Goal: Information Seeking & Learning: Compare options

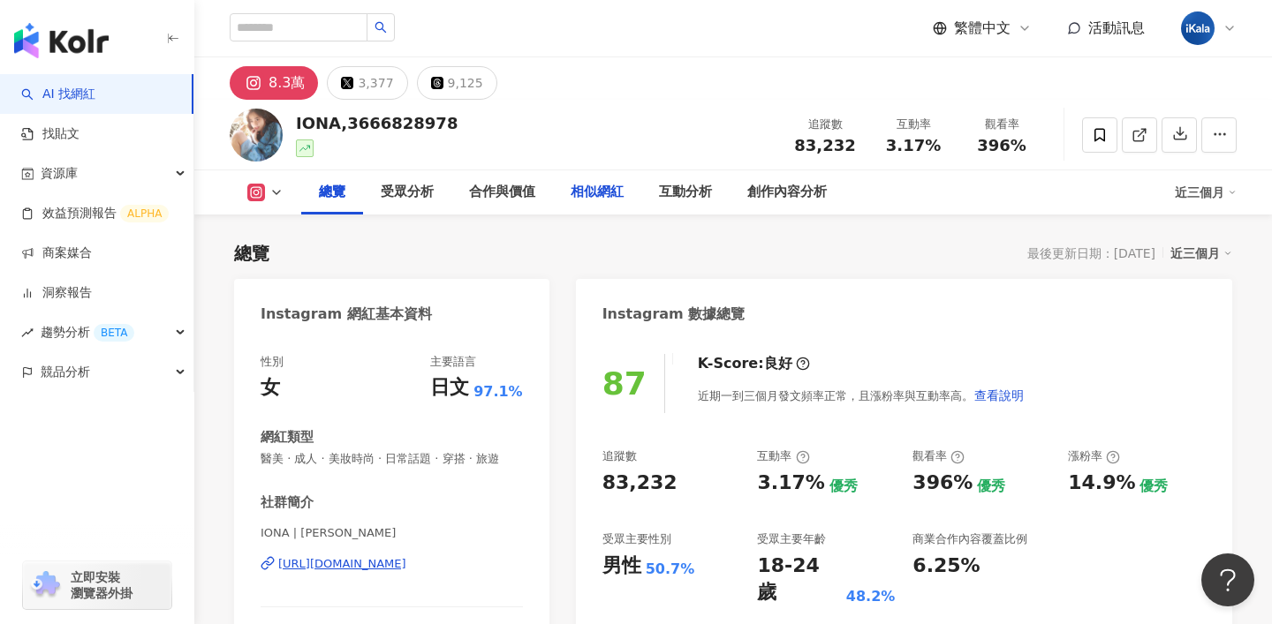
click at [594, 186] on div "相似網紅" at bounding box center [597, 192] width 53 height 21
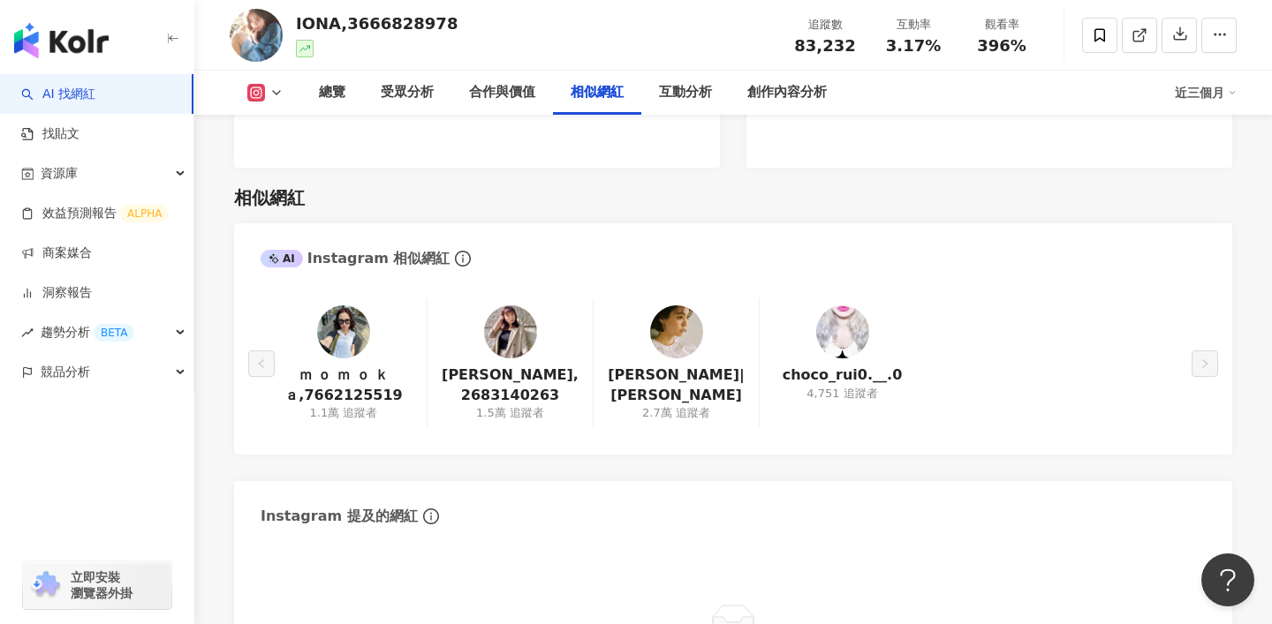
click at [365, 306] on div at bounding box center [343, 332] width 53 height 53
click at [344, 306] on img at bounding box center [343, 332] width 53 height 53
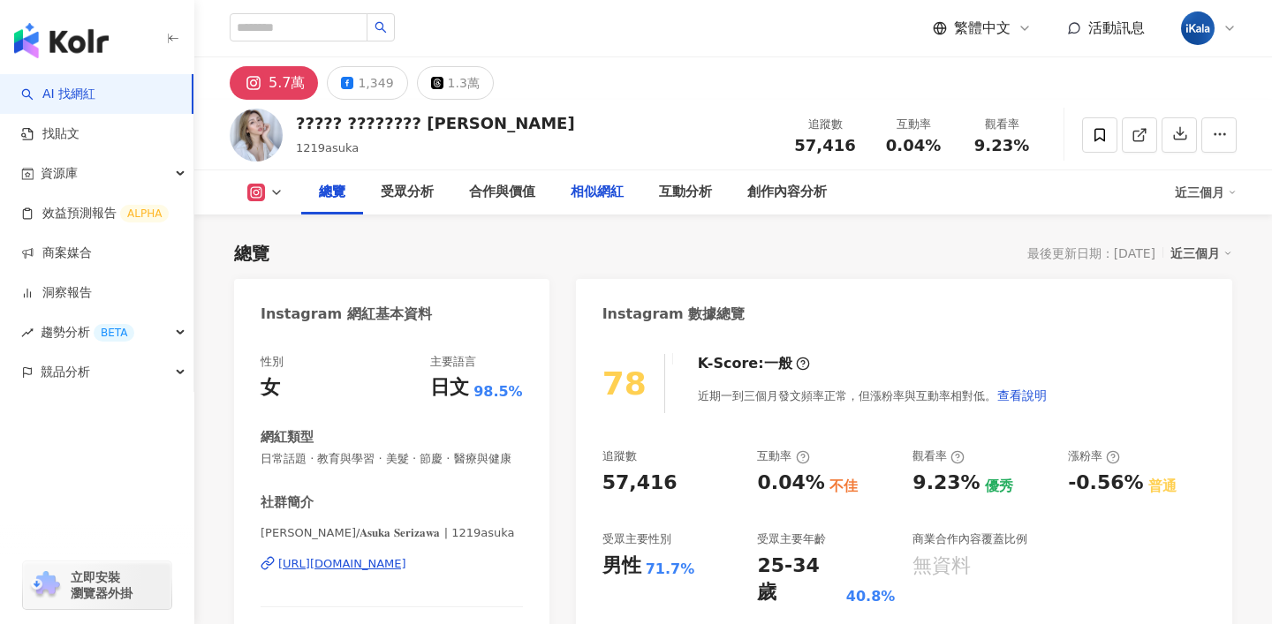
click at [595, 194] on div "相似網紅" at bounding box center [597, 192] width 53 height 21
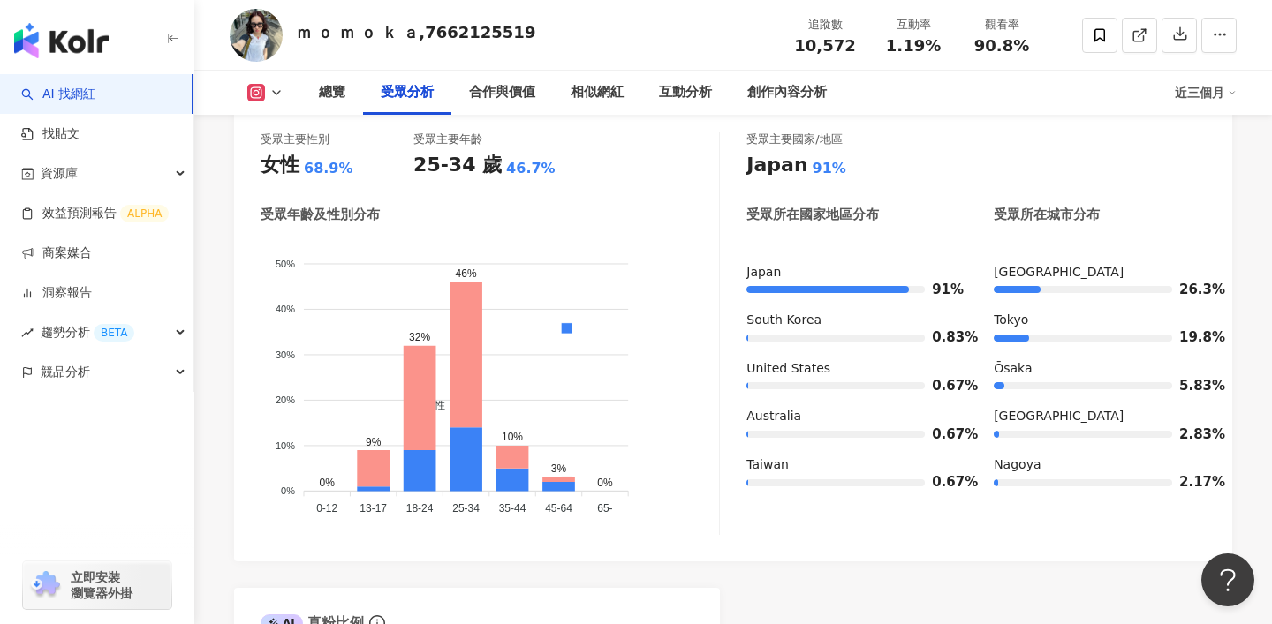
scroll to position [1639, 0]
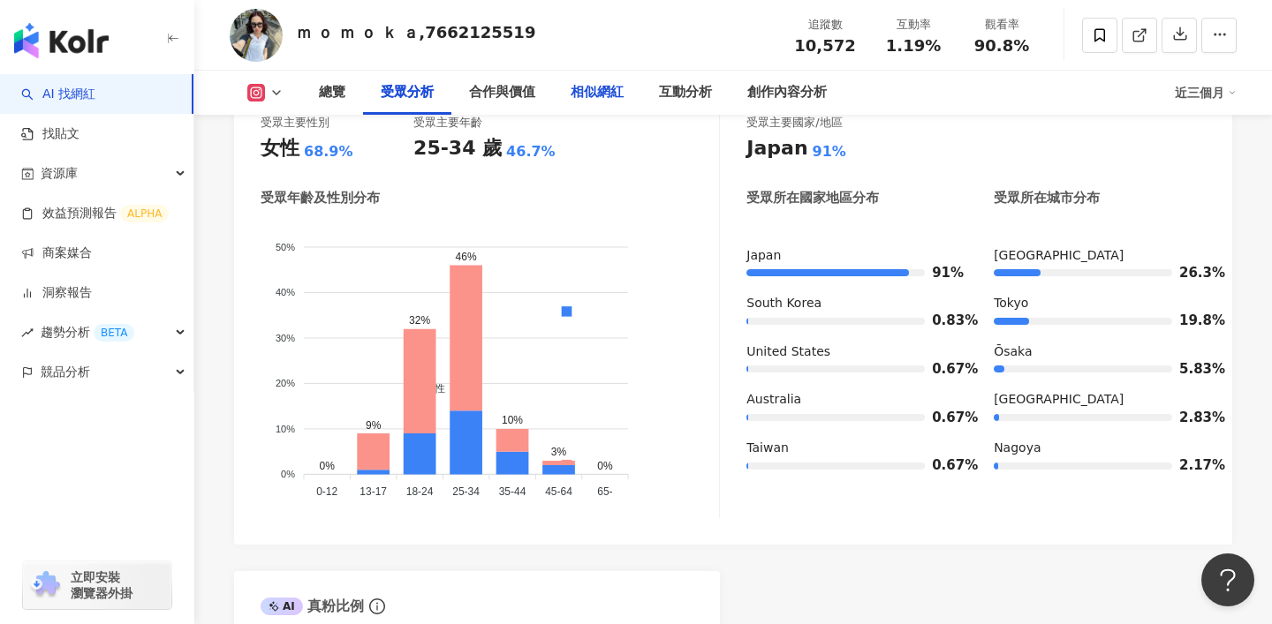
click at [589, 104] on div "相似網紅" at bounding box center [597, 93] width 88 height 44
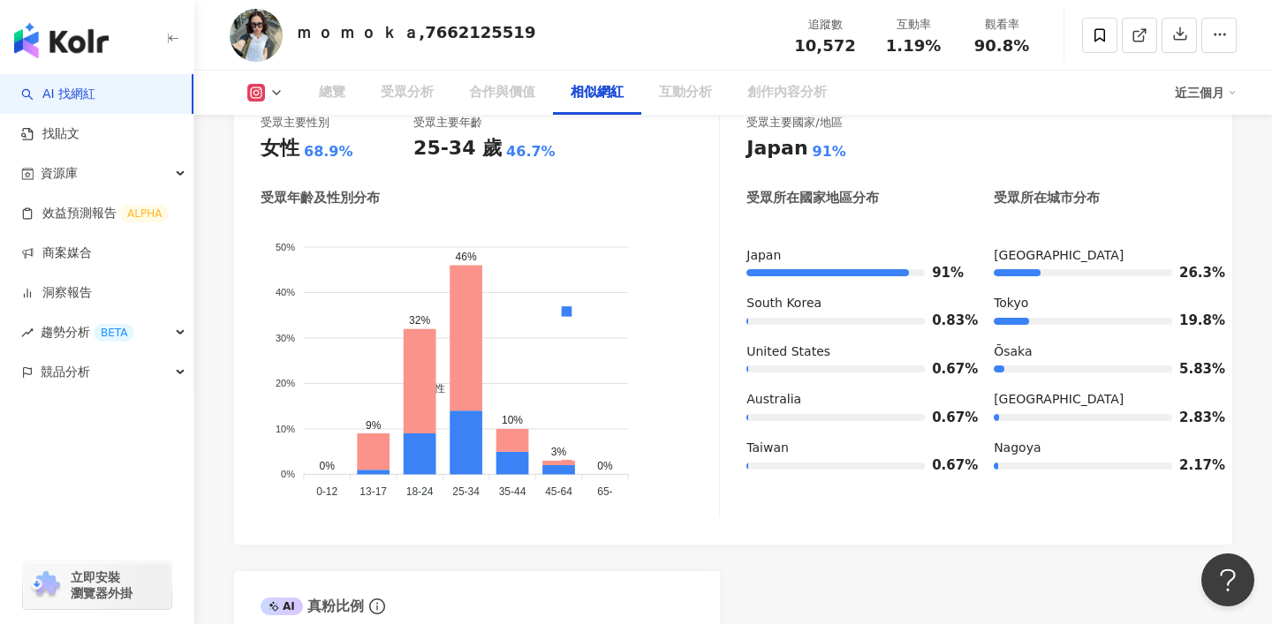
scroll to position [2877, 0]
